Goal: Contribute content

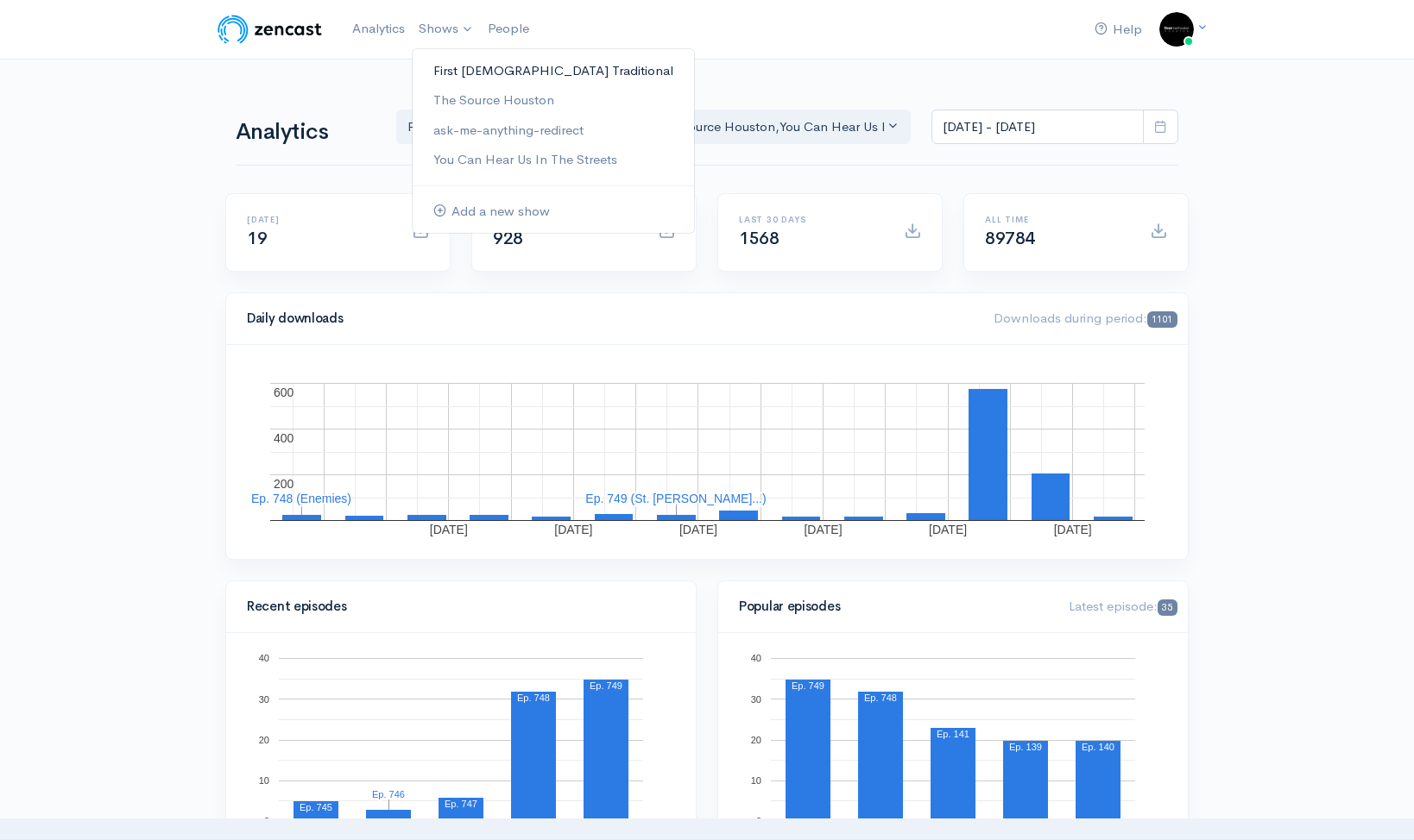
click at [494, 70] on link "First [DEMOGRAPHIC_DATA] Traditional" at bounding box center [553, 71] width 281 height 30
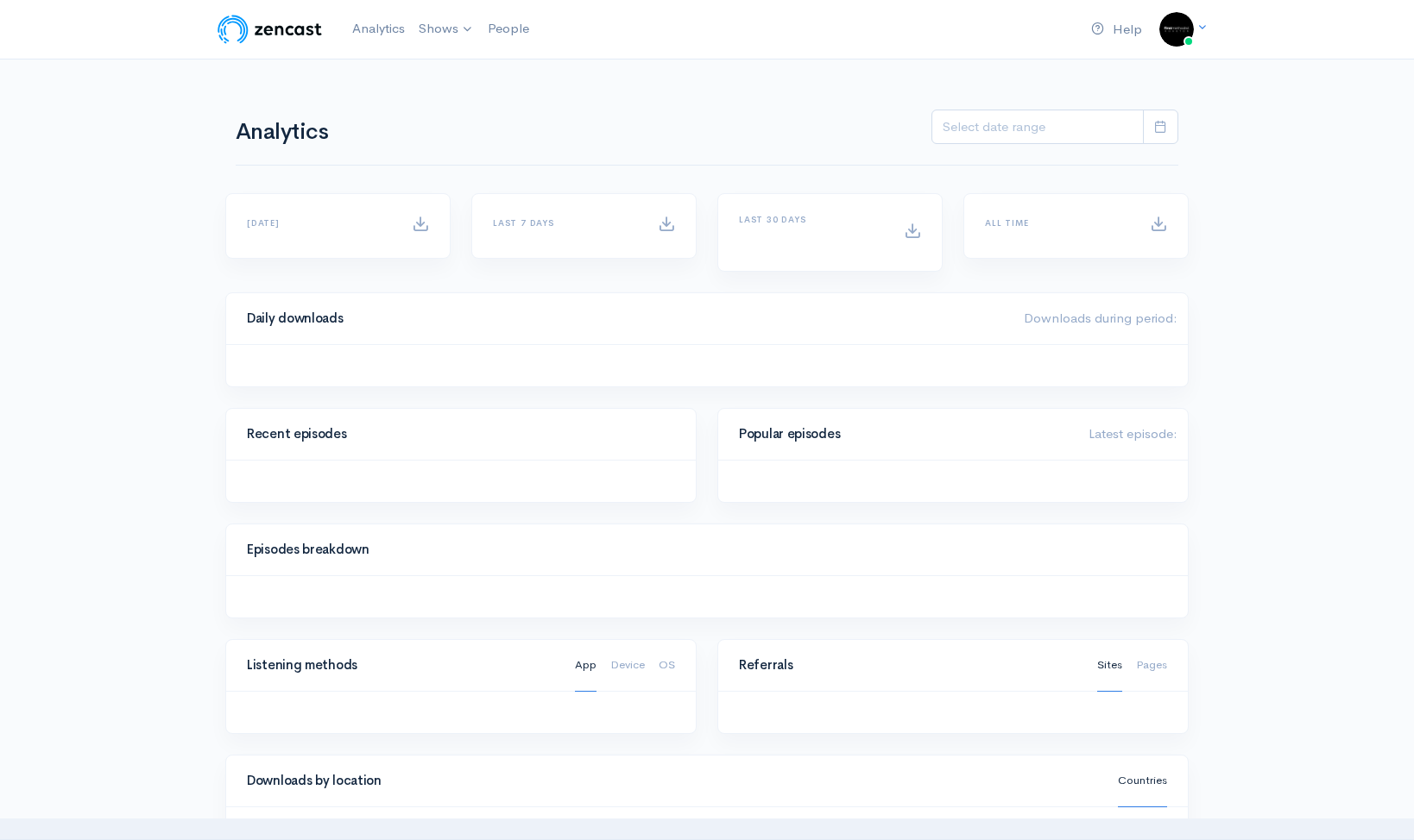
click at [494, 70] on div "Help Notifications View all Your profile Team settings First Meth... Current" at bounding box center [707, 461] width 1414 height 922
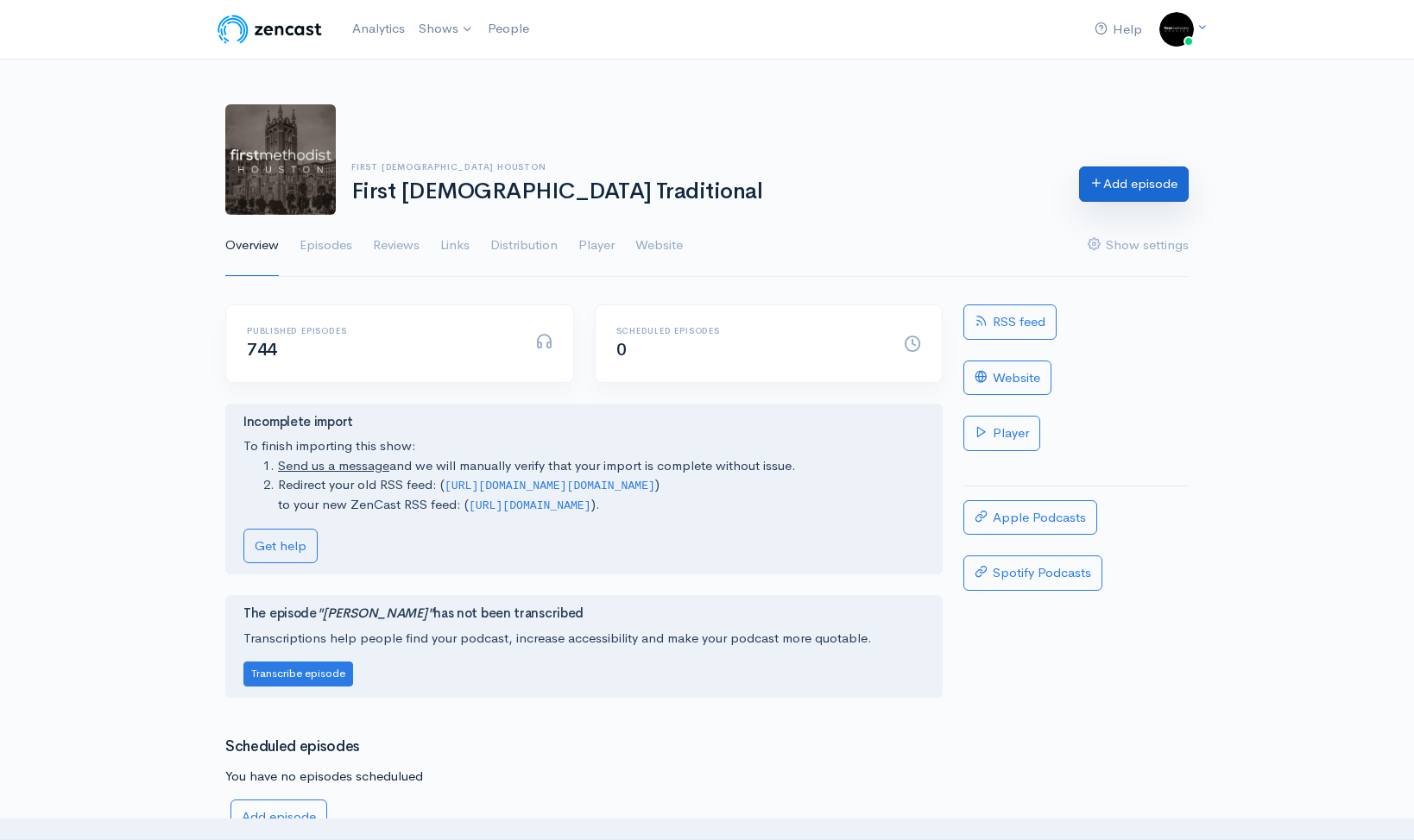
click at [1136, 189] on link "Add episode" at bounding box center [1134, 184] width 110 height 35
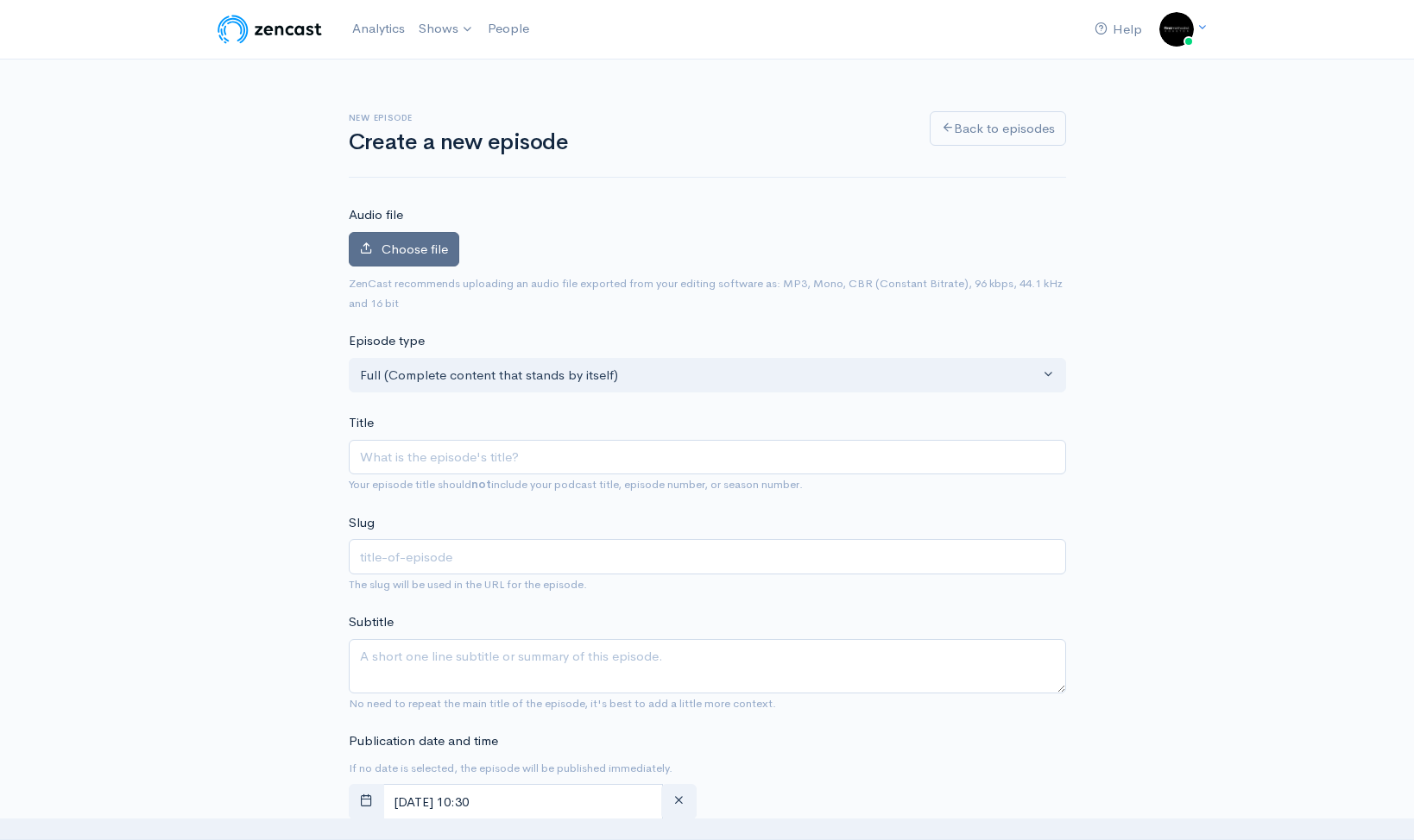
click at [381, 249] on span "Choose file" at bounding box center [415, 249] width 67 height 17
click at [0, 0] on input "Choose file" at bounding box center [0, 0] width 0 height 0
